Goal: Task Accomplishment & Management: Manage account settings

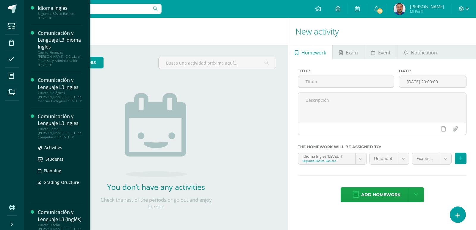
click at [48, 120] on div "Comunicación y Lenguaje L3 Inglés" at bounding box center [60, 120] width 45 height 14
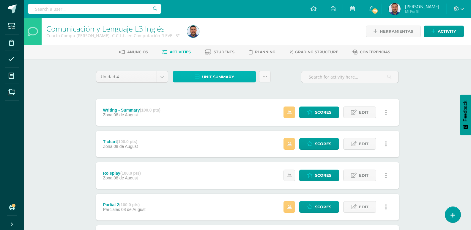
click at [221, 77] on span "Unit summary" at bounding box center [218, 76] width 32 height 11
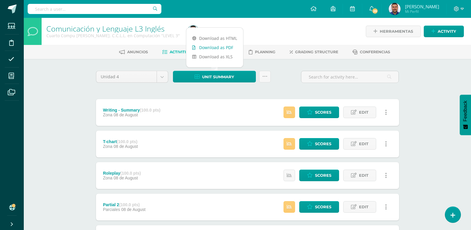
click at [213, 46] on link "Download as PDF" at bounding box center [214, 47] width 57 height 9
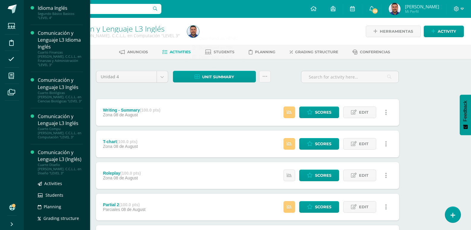
click at [50, 158] on div "Comunicación y Lenguaje L3 (Inglés)" at bounding box center [60, 156] width 45 height 14
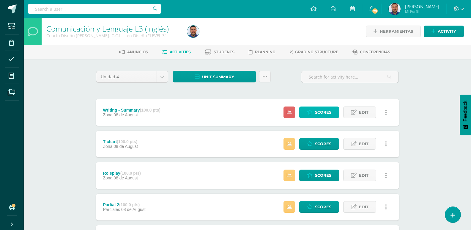
click at [326, 112] on span "Scores" at bounding box center [323, 112] width 16 height 11
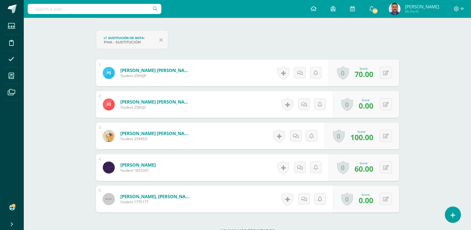
scroll to position [208, 0]
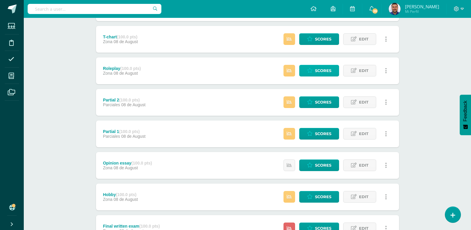
scroll to position [119, 0]
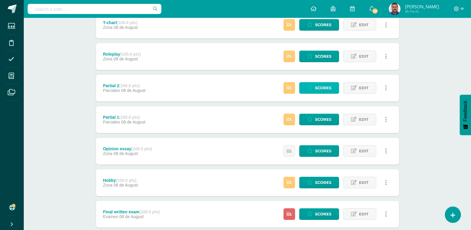
click at [314, 86] on link "Scores" at bounding box center [319, 88] width 40 height 12
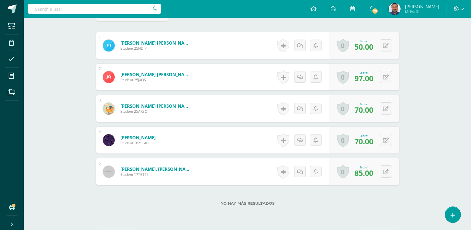
scroll to position [208, 0]
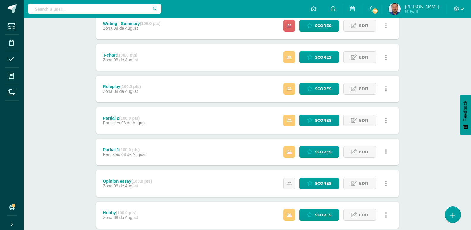
scroll to position [89, 0]
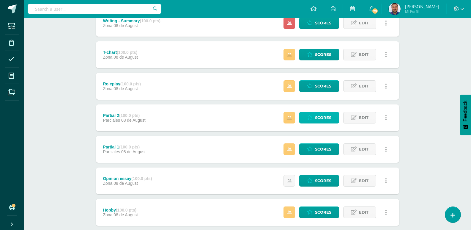
click at [319, 118] on span "Scores" at bounding box center [323, 117] width 16 height 11
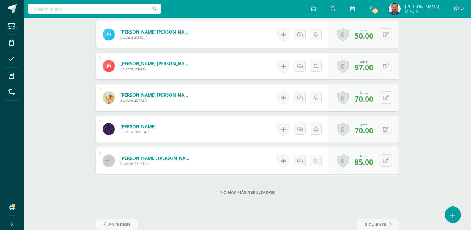
scroll to position [221, 0]
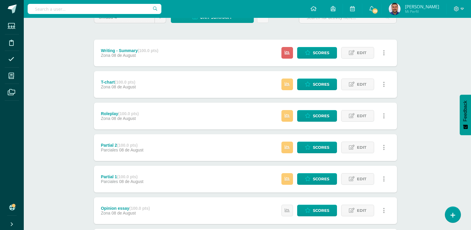
scroll to position [89, 2]
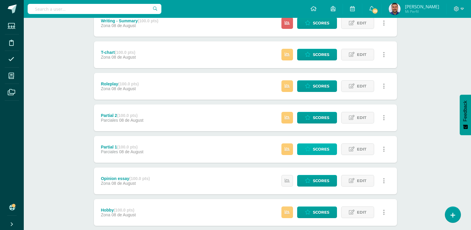
click at [315, 146] on span "Scores" at bounding box center [321, 149] width 16 height 11
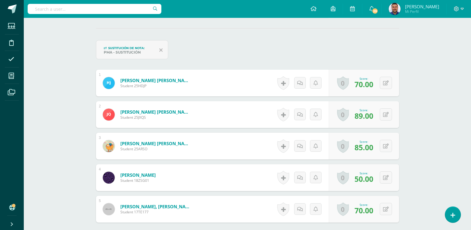
scroll to position [192, 0]
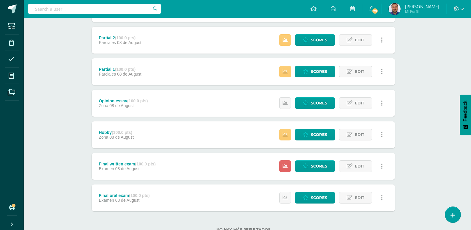
scroll to position [188, 4]
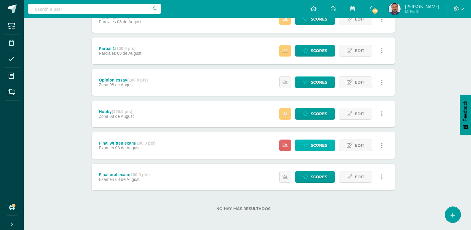
click at [317, 147] on span "Scores" at bounding box center [319, 145] width 16 height 11
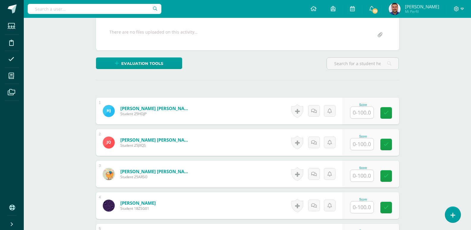
scroll to position [109, 0]
click at [363, 110] on input "text" at bounding box center [361, 112] width 23 height 12
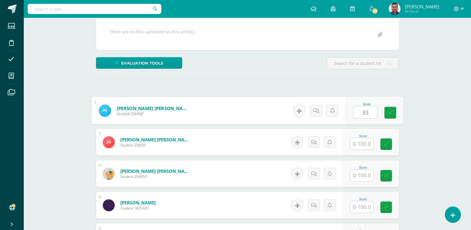
type input "33"
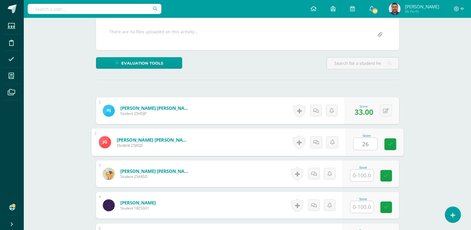
type input "26"
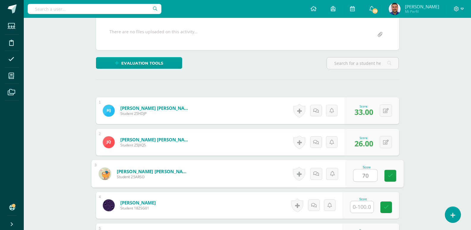
type input "70"
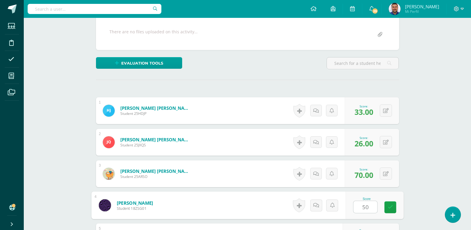
type input "50"
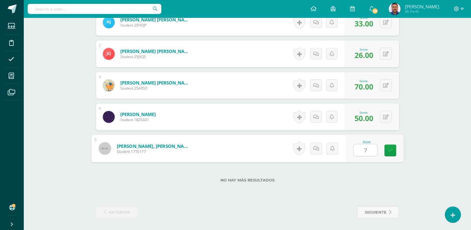
type input "70"
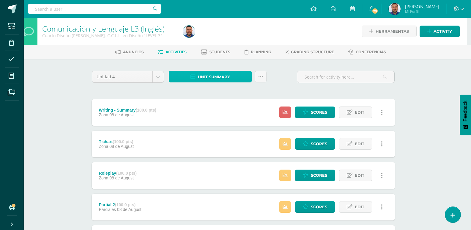
click at [215, 76] on span "Unit summary" at bounding box center [214, 76] width 32 height 11
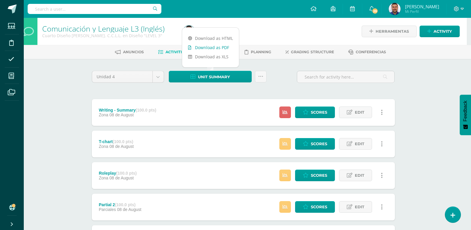
click at [214, 48] on link "Download as PDF" at bounding box center [210, 47] width 57 height 9
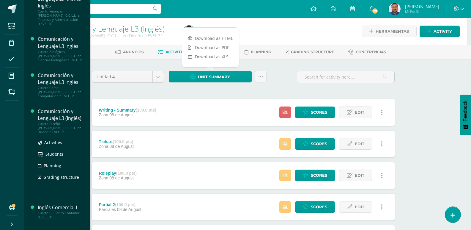
scroll to position [59, 0]
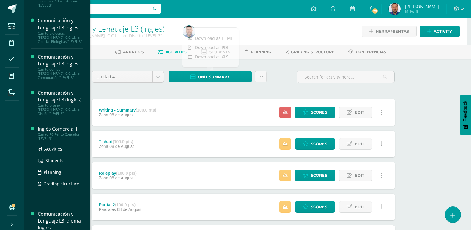
click at [51, 135] on div "Cuarto PC Perito Contador "LEVEL 3"" at bounding box center [60, 136] width 45 height 8
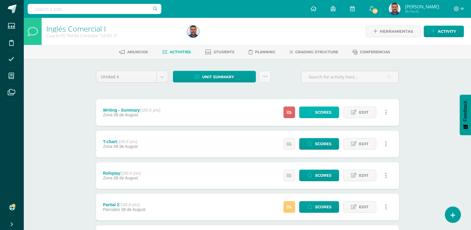
click at [321, 109] on span "Scores" at bounding box center [323, 112] width 16 height 11
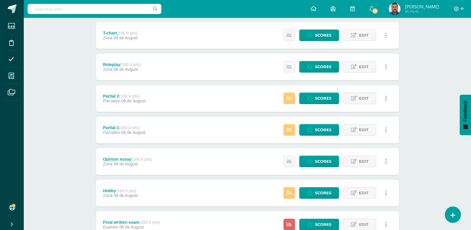
scroll to position [119, 0]
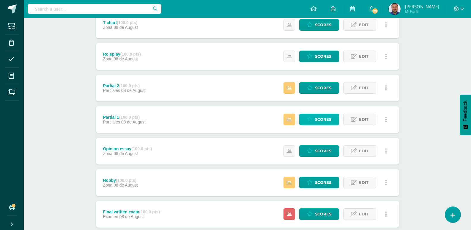
click at [313, 116] on link "Scores" at bounding box center [319, 120] width 40 height 12
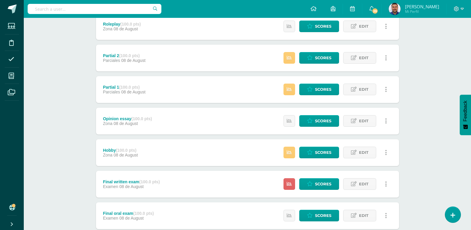
scroll to position [178, 0]
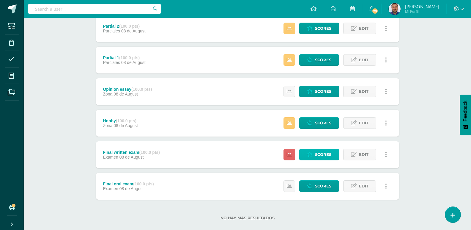
click at [323, 152] on span "Scores" at bounding box center [323, 154] width 16 height 11
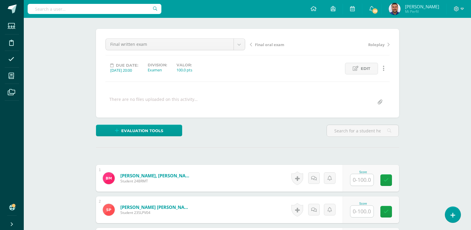
scroll to position [60, 0]
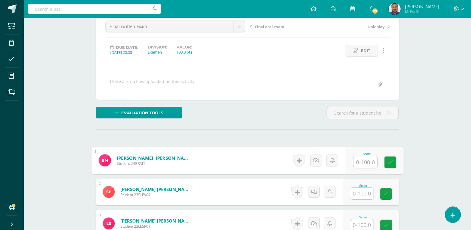
click at [363, 157] on input "text" at bounding box center [365, 162] width 24 height 12
type input "6"
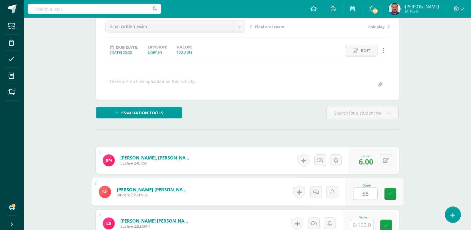
type input "55"
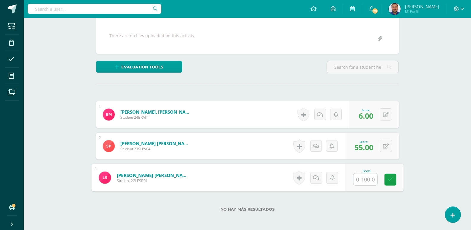
scroll to position [120, 0]
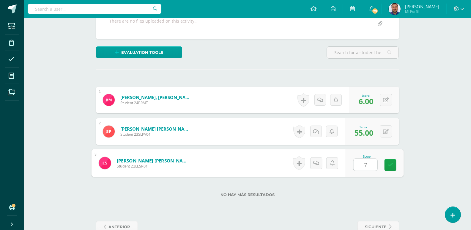
type input "70"
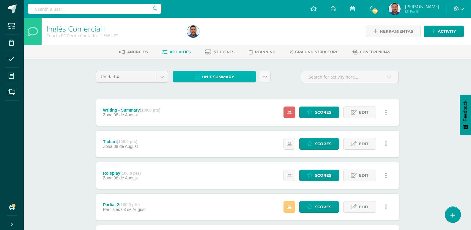
click at [211, 74] on span "Unit summary" at bounding box center [218, 76] width 32 height 11
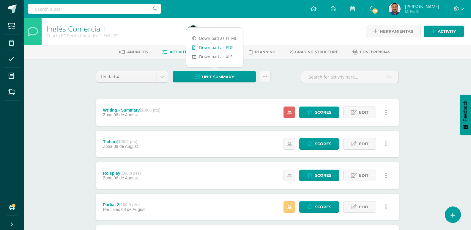
click at [209, 48] on link "Download as PDF" at bounding box center [214, 47] width 57 height 9
click at [163, 81] on body "Students Discipline Attendance My courses Archivos Soporte Help Reportar un pro…" at bounding box center [235, 208] width 471 height 417
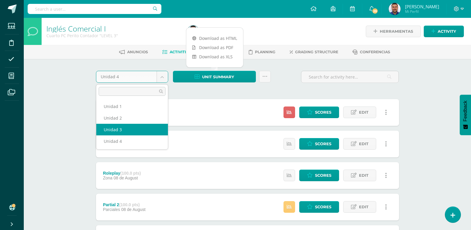
select select "Unidad 3"
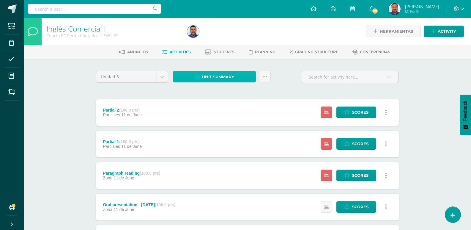
click at [222, 77] on span "Unit summary" at bounding box center [218, 76] width 32 height 11
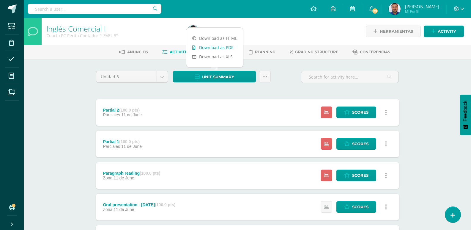
click at [214, 49] on link "Download as PDF" at bounding box center [214, 47] width 57 height 9
click at [161, 80] on body "Students Discipline Attendance My courses Archivos Soporte Help Reportar un pro…" at bounding box center [235, 208] width 471 height 417
select select "Unidad 2"
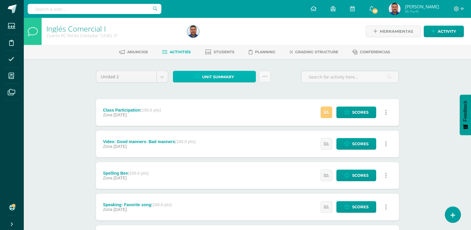
click at [225, 77] on span "Unit summary" at bounding box center [218, 76] width 32 height 11
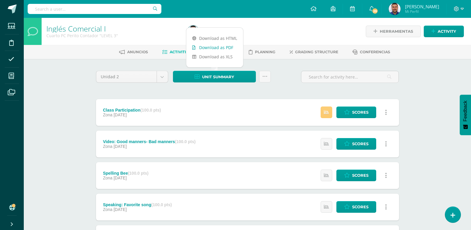
click at [219, 49] on link "Download as PDF" at bounding box center [214, 47] width 57 height 9
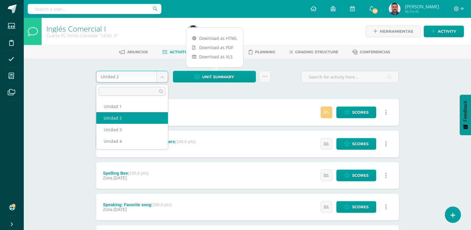
click at [161, 75] on body "Students Discipline Attendance My courses Archivos Soporte Help Reportar un pro…" at bounding box center [235, 223] width 471 height 447
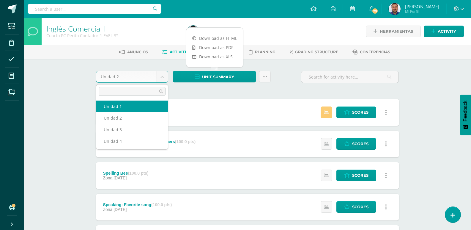
select select "Unidad 1"
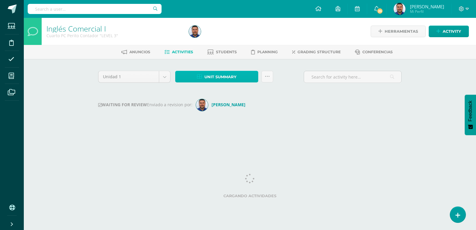
click at [218, 76] on span "Unit summary" at bounding box center [220, 76] width 32 height 11
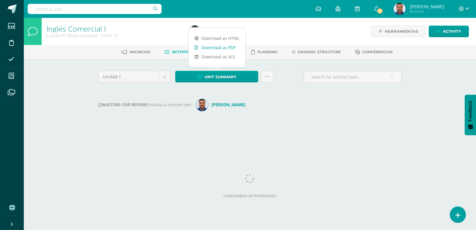
click at [212, 48] on link "Download as PDF" at bounding box center [216, 47] width 57 height 9
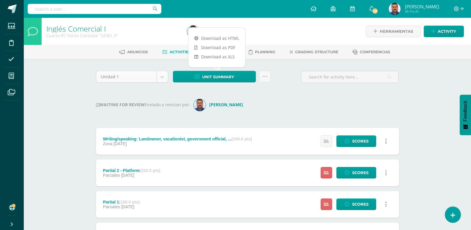
click at [162, 77] on body "Students Discipline Attendance My courses Archivos Soporte Help Reportar un pro…" at bounding box center [235, 223] width 471 height 446
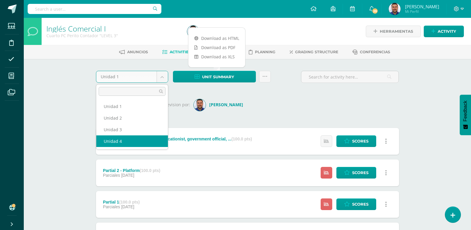
select select "Unidad 4"
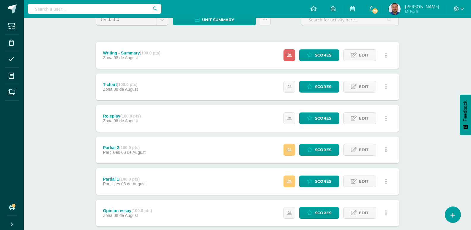
scroll to position [59, 0]
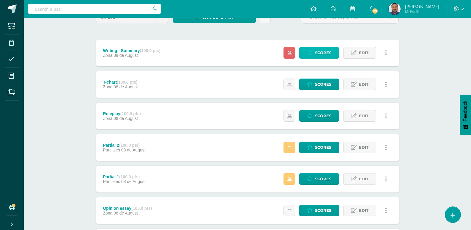
click at [323, 51] on span "Scores" at bounding box center [323, 52] width 16 height 11
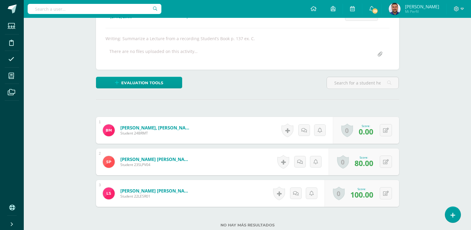
scroll to position [140, 0]
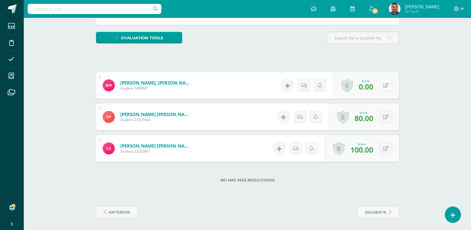
click at [386, 85] on icon at bounding box center [386, 85] width 6 height 5
type input "50"
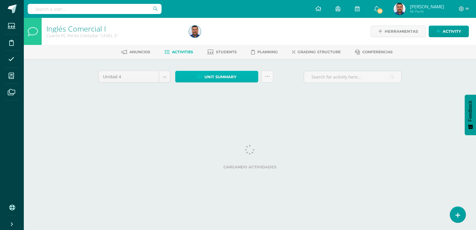
click at [236, 77] on span "Unit summary" at bounding box center [220, 76] width 32 height 11
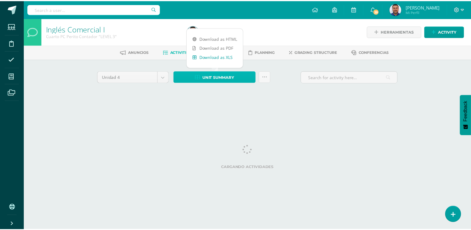
scroll to position [0, 2]
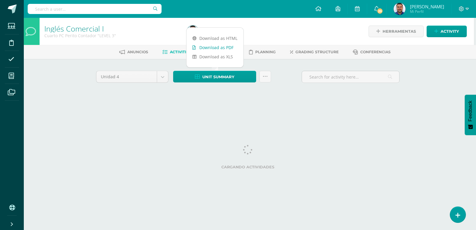
click at [226, 48] on link "Download as PDF" at bounding box center [214, 47] width 57 height 9
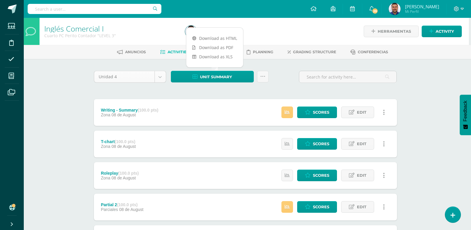
click at [160, 76] on body "Students Discipline Attendance My courses Archivos Soporte Help Reportar un pro…" at bounding box center [233, 208] width 471 height 417
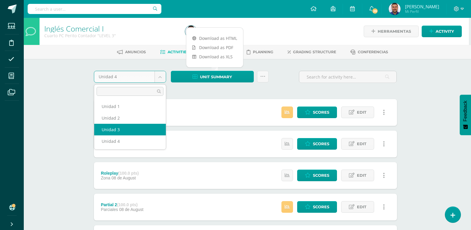
select select "Unidad 3"
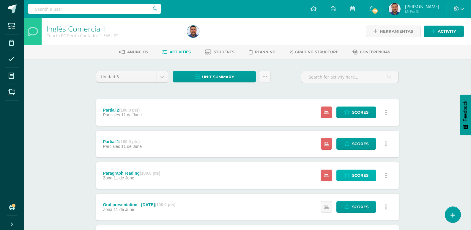
click at [361, 173] on span "Scores" at bounding box center [360, 175] width 16 height 11
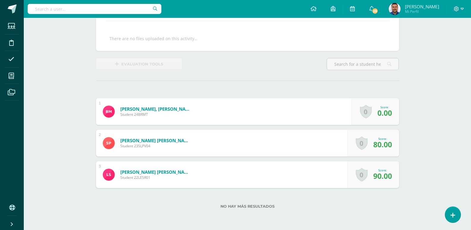
scroll to position [119, 0]
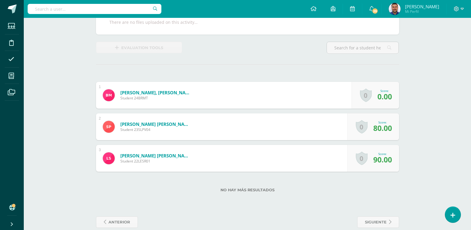
click at [386, 94] on span "0.00" at bounding box center [384, 96] width 15 height 10
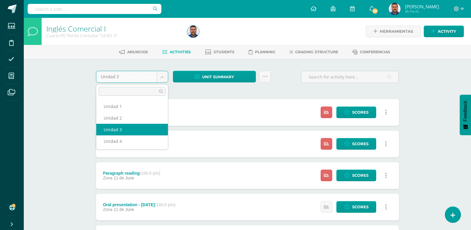
click at [162, 77] on body "Students Discipline Attendance My courses Archivos Soporte Help Reportar un pro…" at bounding box center [235, 208] width 471 height 417
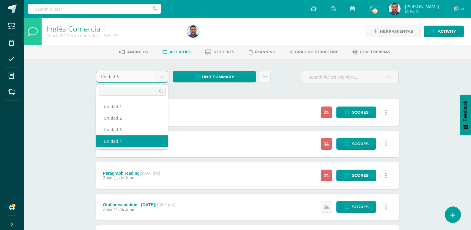
select select "Unidad 4"
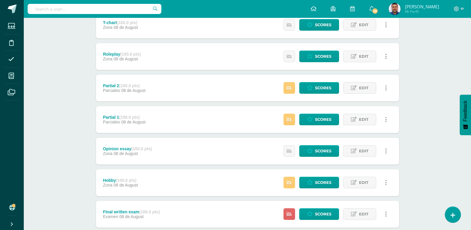
scroll to position [149, 0]
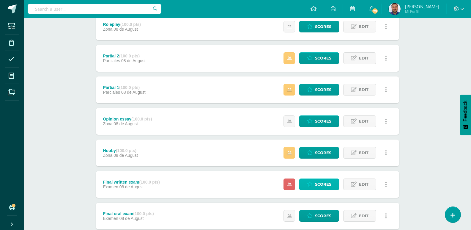
click at [320, 182] on span "Scores" at bounding box center [323, 184] width 16 height 11
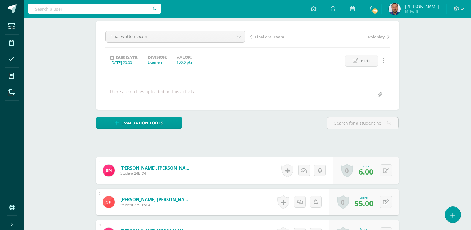
scroll to position [50, 0]
click at [387, 168] on icon at bounding box center [390, 169] width 6 height 5
type input "8"
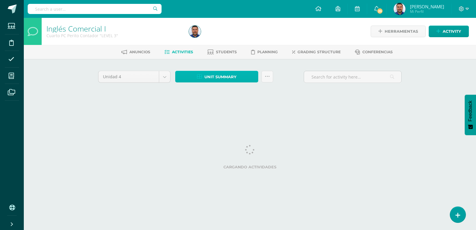
click at [231, 76] on span "Unit summary" at bounding box center [220, 76] width 32 height 11
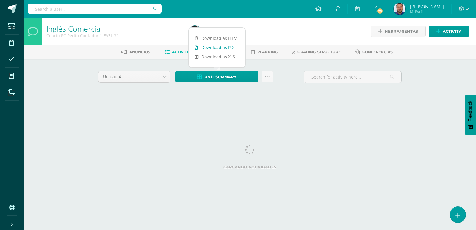
click at [221, 44] on link "Download as PDF" at bounding box center [216, 47] width 57 height 9
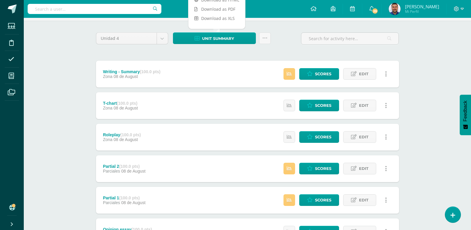
scroll to position [119, 0]
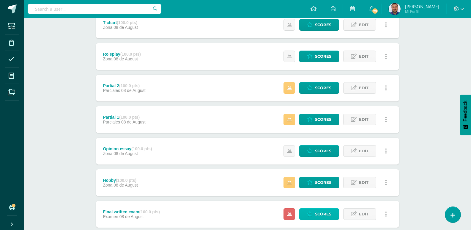
click at [324, 213] on span "Scores" at bounding box center [323, 213] width 16 height 11
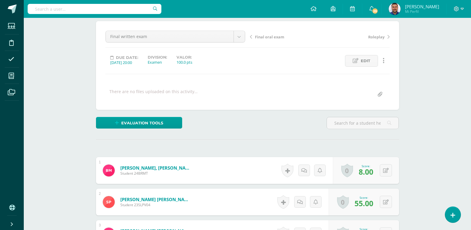
scroll to position [50, 0]
click at [386, 170] on button at bounding box center [386, 170] width 12 height 12
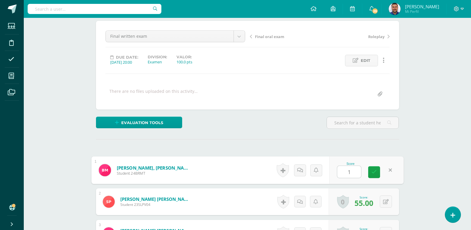
type input "12"
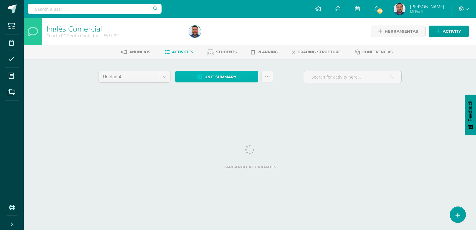
click at [224, 74] on span "Unit summary" at bounding box center [220, 76] width 32 height 11
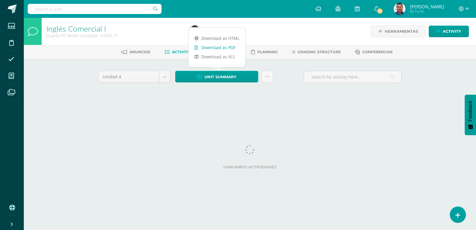
click at [218, 47] on link "Download as PDF" at bounding box center [216, 47] width 57 height 9
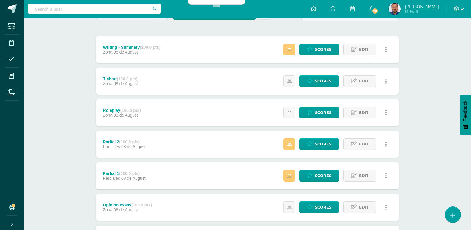
scroll to position [149, 0]
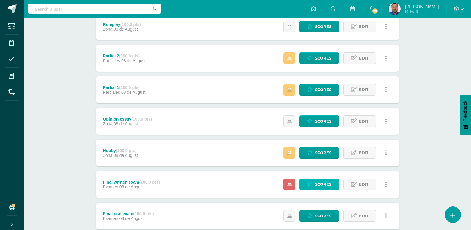
click at [328, 181] on span "Scores" at bounding box center [323, 184] width 16 height 11
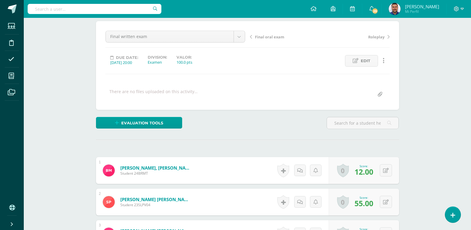
scroll to position [50, 0]
click at [384, 170] on button at bounding box center [390, 170] width 12 height 12
type input "20"
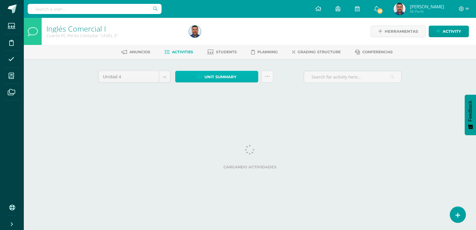
click at [233, 79] on span "Unit summary" at bounding box center [220, 76] width 32 height 11
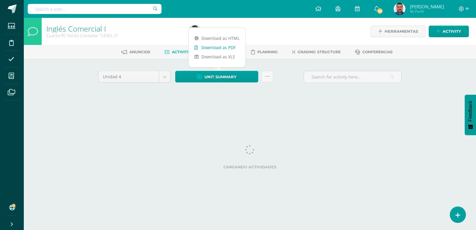
click at [216, 44] on link "Download as PDF" at bounding box center [216, 47] width 57 height 9
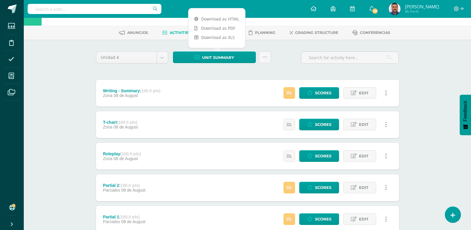
scroll to position [59, 0]
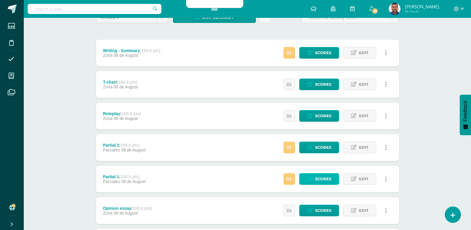
click at [313, 181] on link "Scores" at bounding box center [319, 179] width 40 height 12
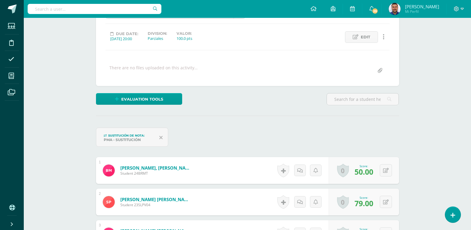
scroll to position [74, 0]
click at [387, 170] on button at bounding box center [390, 170] width 12 height 12
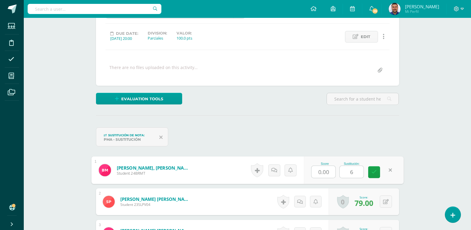
type input "60"
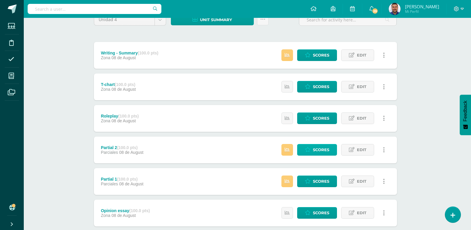
scroll to position [59, 2]
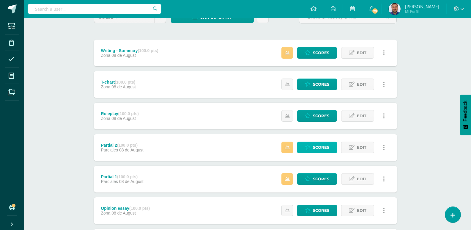
click at [314, 144] on span "Scores" at bounding box center [321, 147] width 16 height 11
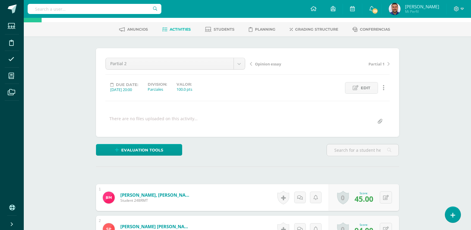
scroll to position [119, 0]
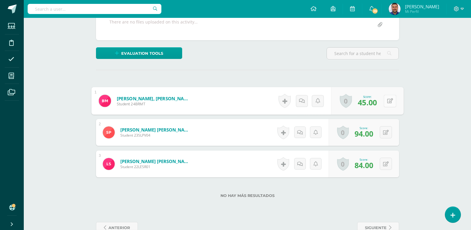
click at [385, 98] on button at bounding box center [390, 101] width 12 height 12
type input "60"
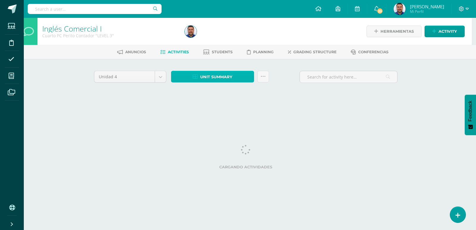
click at [223, 76] on span "Unit summary" at bounding box center [216, 76] width 32 height 11
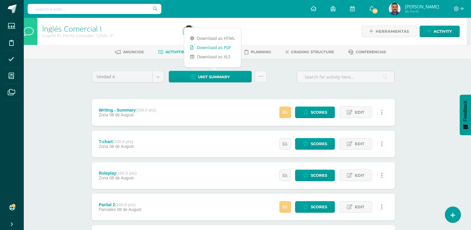
click at [217, 48] on link "Download as PDF" at bounding box center [212, 47] width 57 height 9
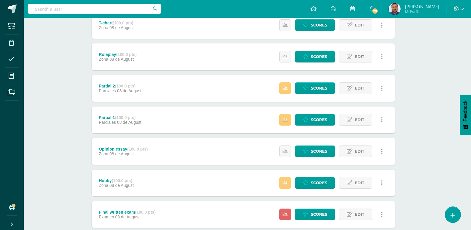
scroll to position [119, 4]
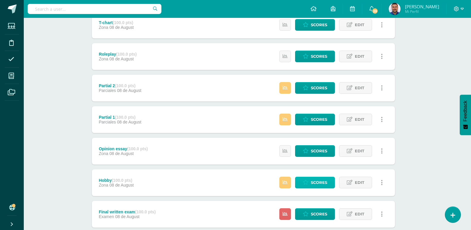
click at [312, 184] on span "Scores" at bounding box center [319, 182] width 16 height 11
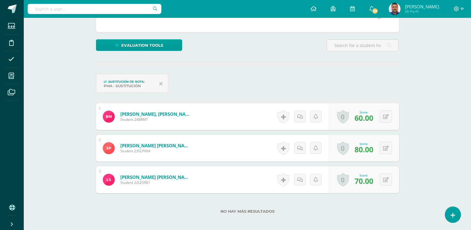
scroll to position [133, 0]
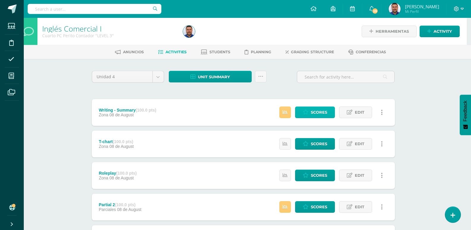
click at [322, 111] on span "Scores" at bounding box center [319, 112] width 16 height 11
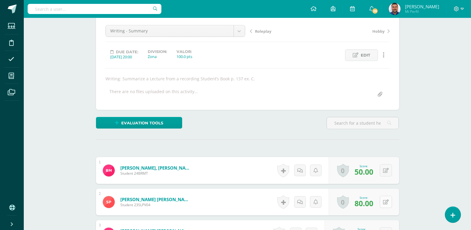
scroll to position [56, 0]
click at [386, 169] on button at bounding box center [386, 170] width 12 height 12
type input "60"
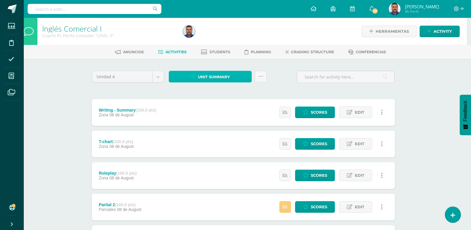
click at [218, 75] on span "Unit summary" at bounding box center [214, 76] width 32 height 11
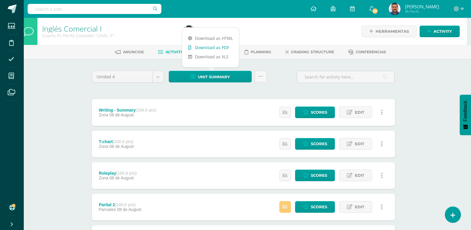
click at [213, 47] on link "Download as PDF" at bounding box center [210, 47] width 57 height 9
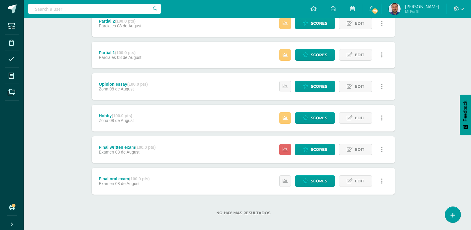
scroll to position [188, 4]
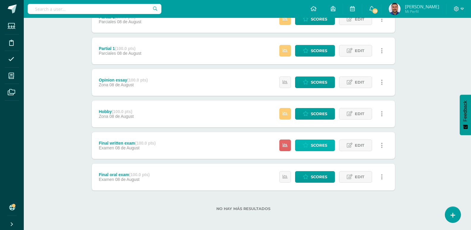
click at [318, 144] on span "Scores" at bounding box center [319, 145] width 16 height 11
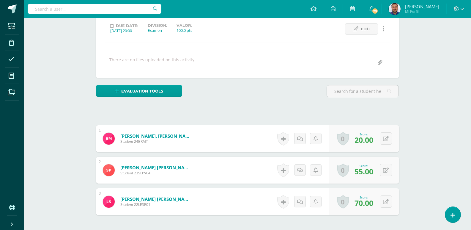
scroll to position [135, 0]
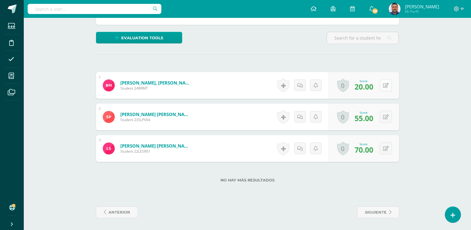
click at [386, 85] on button at bounding box center [386, 85] width 12 height 12
type input "30"
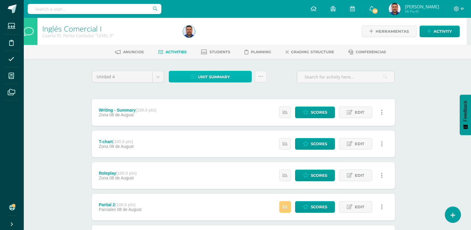
click at [220, 78] on span "Unit summary" at bounding box center [214, 76] width 32 height 11
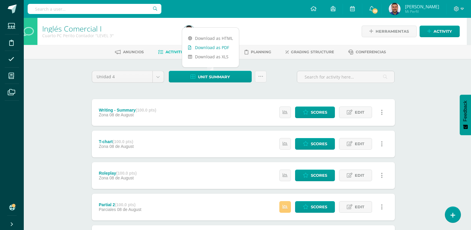
click at [209, 45] on link "Download as PDF" at bounding box center [210, 47] width 57 height 9
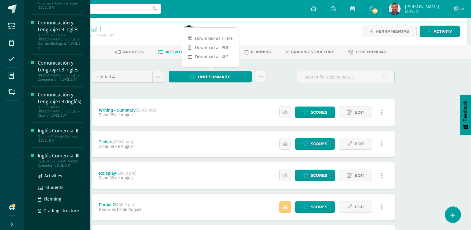
scroll to position [238, 0]
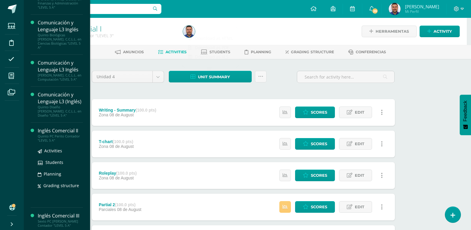
click at [50, 142] on div "Quinto PC Perito Contador "LEVEL 5 A"" at bounding box center [60, 138] width 45 height 8
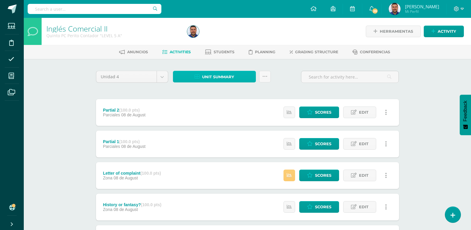
click at [218, 72] on span "Unit summary" at bounding box center [218, 76] width 32 height 11
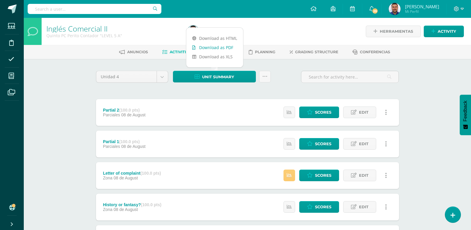
click at [213, 48] on link "Download as PDF" at bounding box center [214, 47] width 57 height 9
click at [45, 115] on div "Inglés Comercial II Quinto PC [PERSON_NAME] Contador "LEVEL 5 A" Herramientas D…" at bounding box center [247, 202] width 447 height 368
